Goal: Navigation & Orientation: Find specific page/section

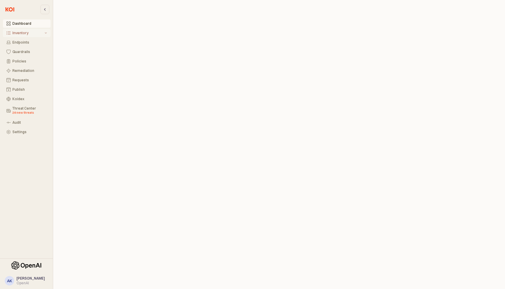
click at [46, 35] on button "Inventory" at bounding box center [27, 33] width 48 height 8
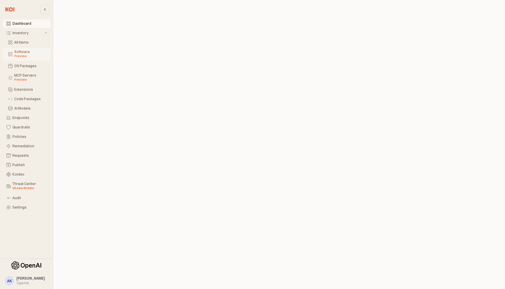
click at [30, 57] on div "Preview" at bounding box center [30, 56] width 33 height 5
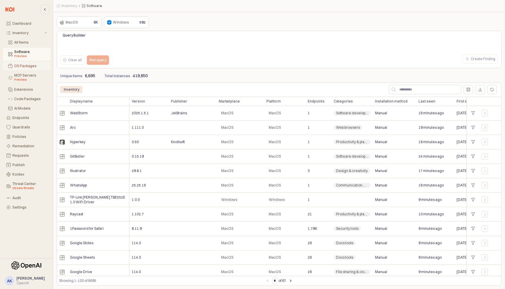
click at [31, 64] on div "OS Packages" at bounding box center [30, 66] width 33 height 4
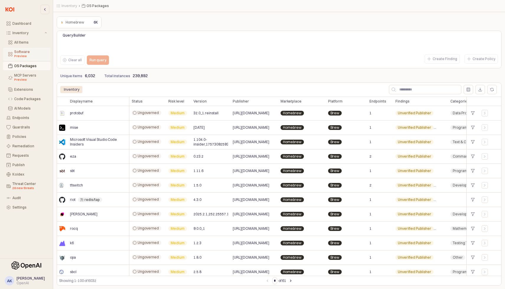
click at [30, 57] on div "Preview" at bounding box center [30, 56] width 33 height 5
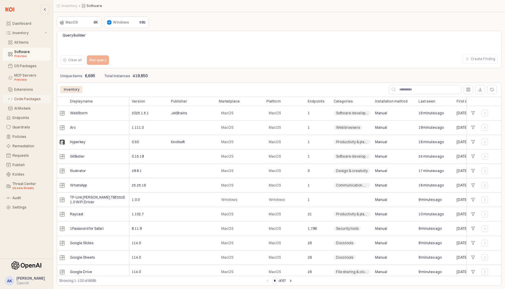
click at [30, 100] on div "Code Packages" at bounding box center [30, 99] width 33 height 4
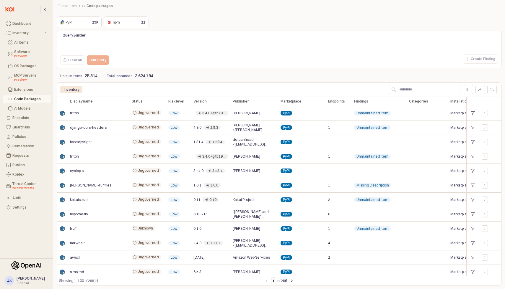
click at [136, 19] on div "npm npm" at bounding box center [121, 22] width 32 height 9
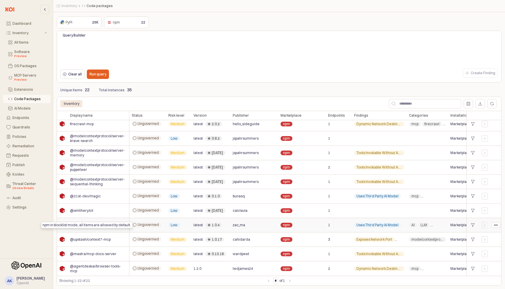
scroll to position [0, 4]
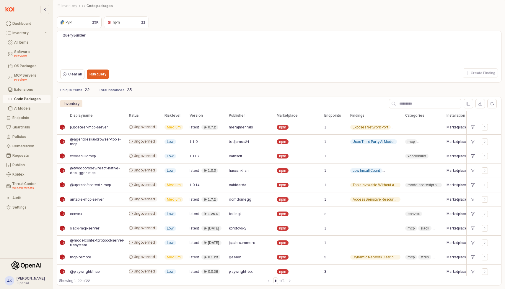
click at [137, 21] on div "npm npm 22" at bounding box center [126, 22] width 42 height 9
